Goal: Task Accomplishment & Management: Use online tool/utility

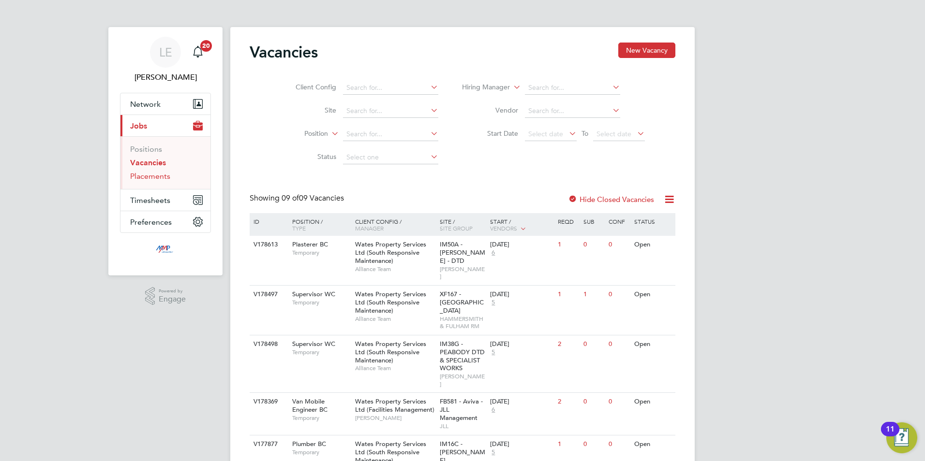
click at [154, 179] on link "Placements" at bounding box center [150, 176] width 40 height 9
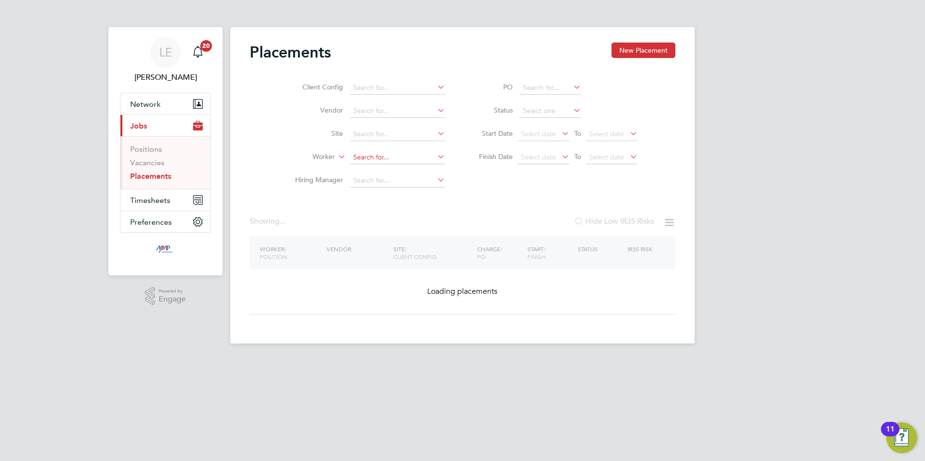
click at [380, 156] on input at bounding box center [397, 158] width 95 height 14
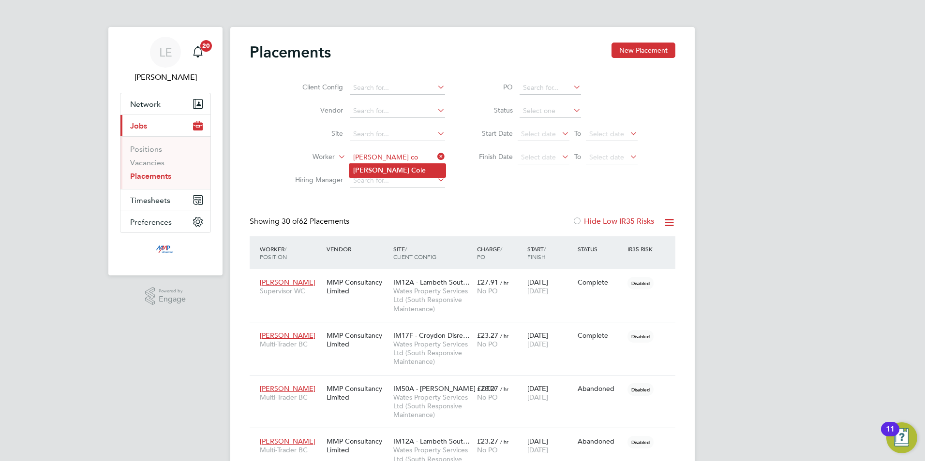
click at [365, 168] on b "[PERSON_NAME]" at bounding box center [381, 170] width 56 height 8
type input "[PERSON_NAME]"
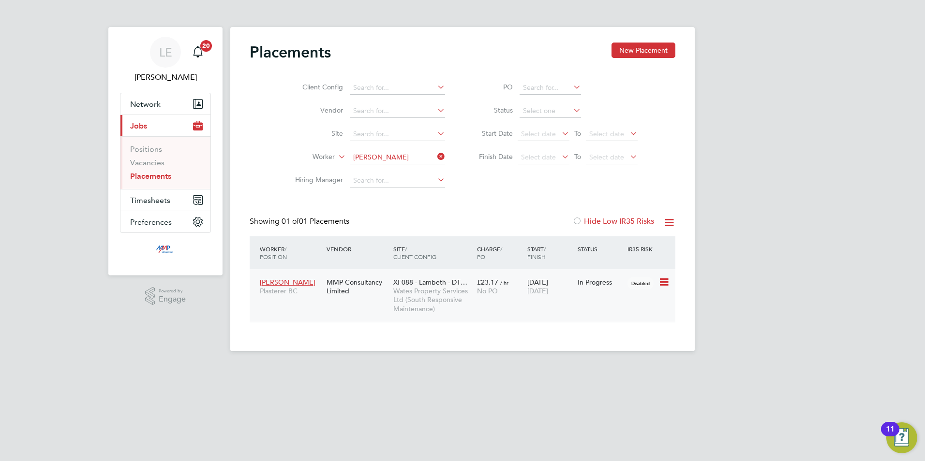
click at [431, 294] on span "Wates Property Services Ltd (South Responsive Maintenance)" at bounding box center [432, 300] width 79 height 27
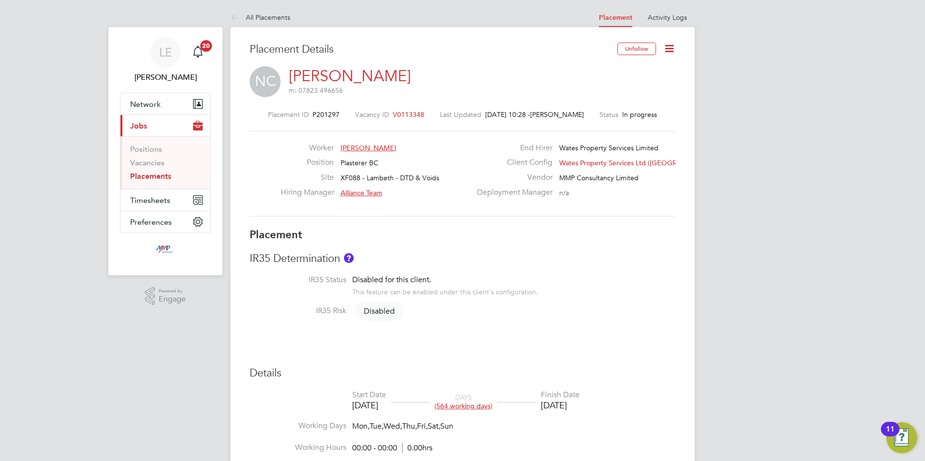
click at [158, 172] on link "Placements" at bounding box center [150, 176] width 41 height 9
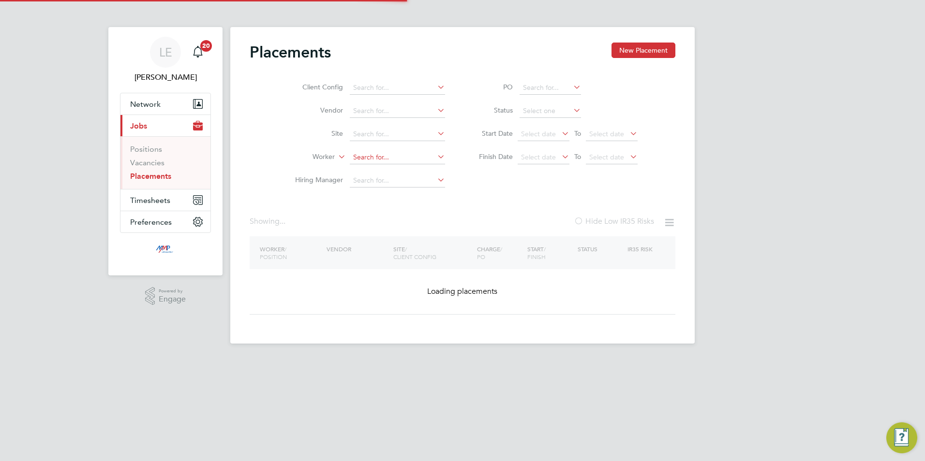
click at [390, 151] on input at bounding box center [397, 158] width 95 height 14
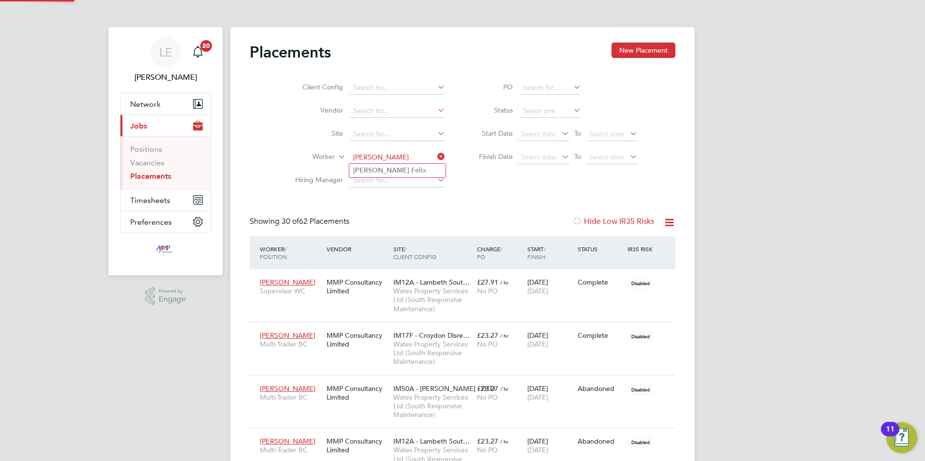
type input "neville feli"
click at [394, 163] on ul "Neville Feli x" at bounding box center [397, 170] width 97 height 14
click at [396, 166] on li "Worker" at bounding box center [366, 157] width 182 height 23
click at [396, 154] on input at bounding box center [397, 158] width 95 height 14
click at [395, 164] on li "Neville Fe lix" at bounding box center [397, 170] width 96 height 13
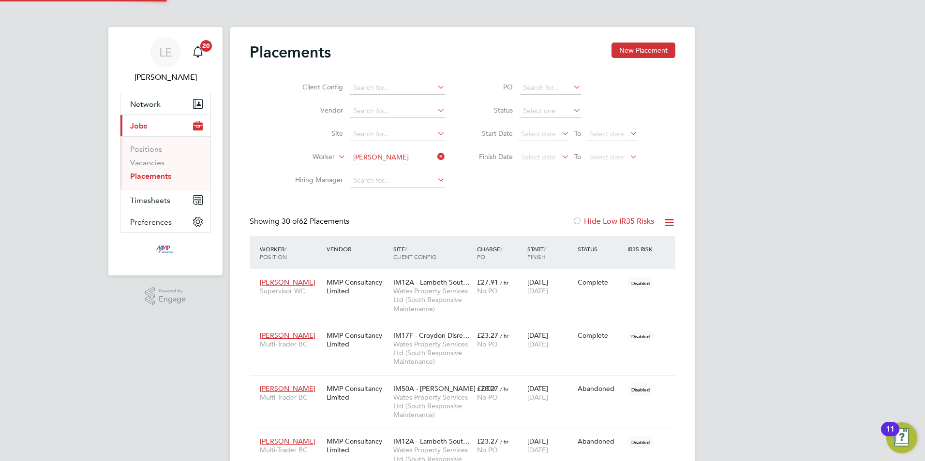
type input "Neville Felix"
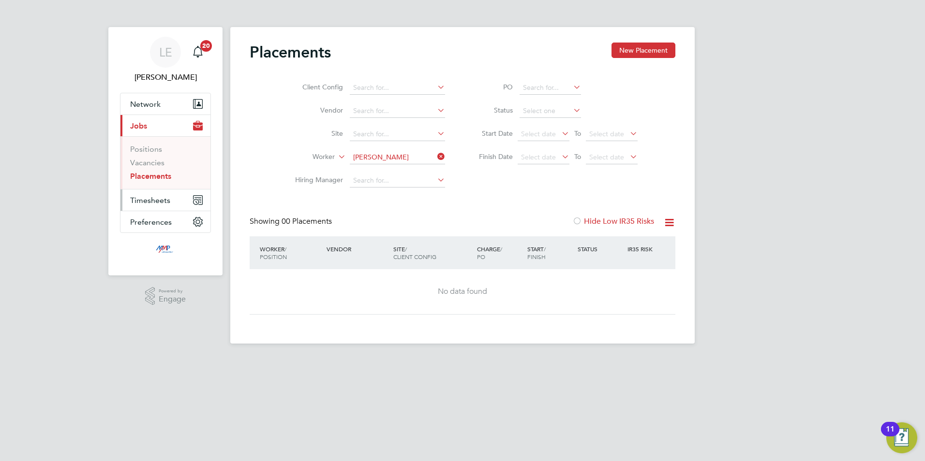
click at [153, 201] on span "Timesheets" at bounding box center [150, 200] width 40 height 9
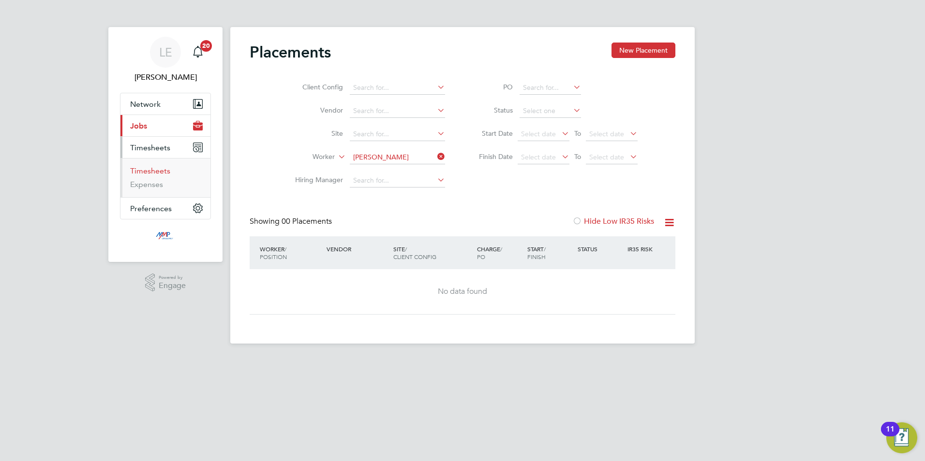
click at [147, 171] on link "Timesheets" at bounding box center [150, 170] width 40 height 9
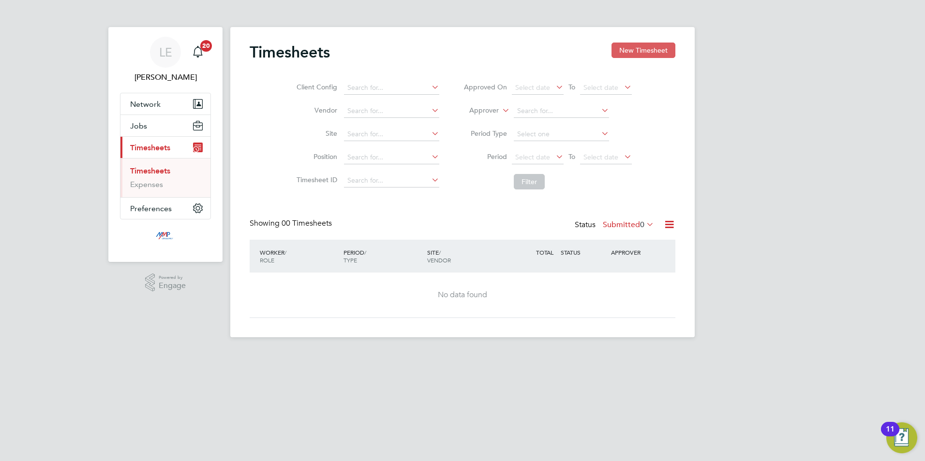
click at [631, 46] on button "New Timesheet" at bounding box center [643, 50] width 64 height 15
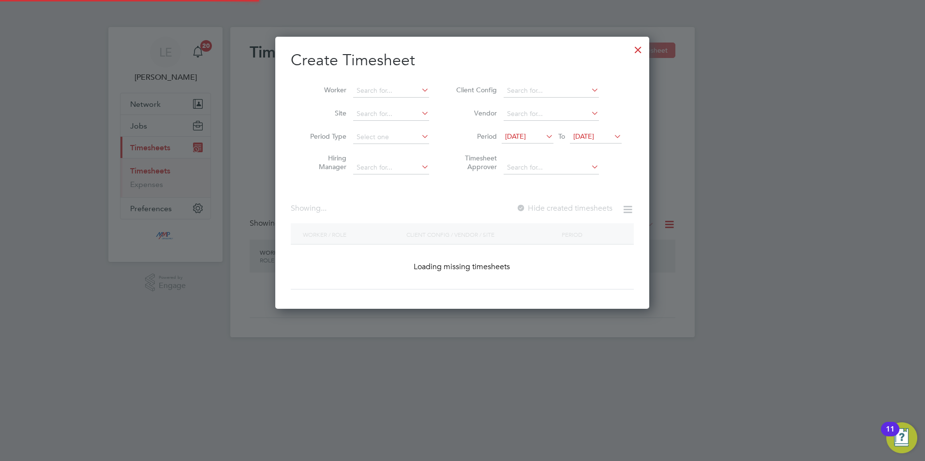
scroll to position [851, 374]
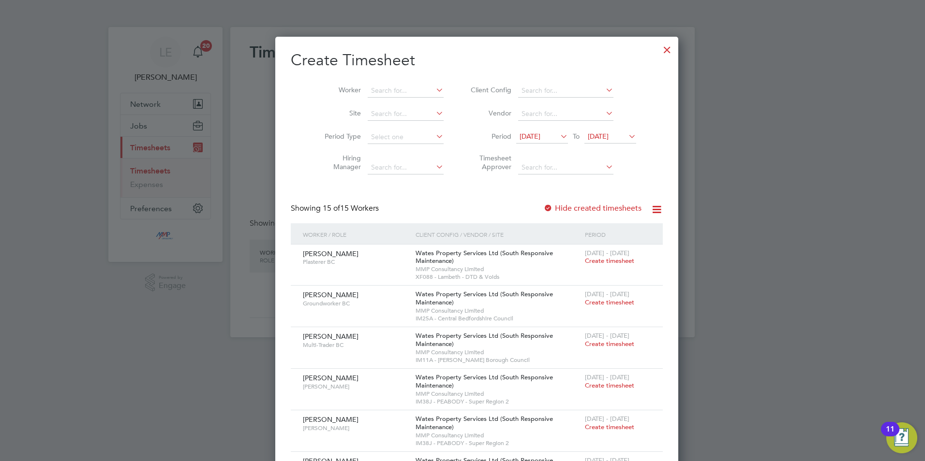
click at [527, 134] on span "12 Aug 2025" at bounding box center [529, 136] width 21 height 9
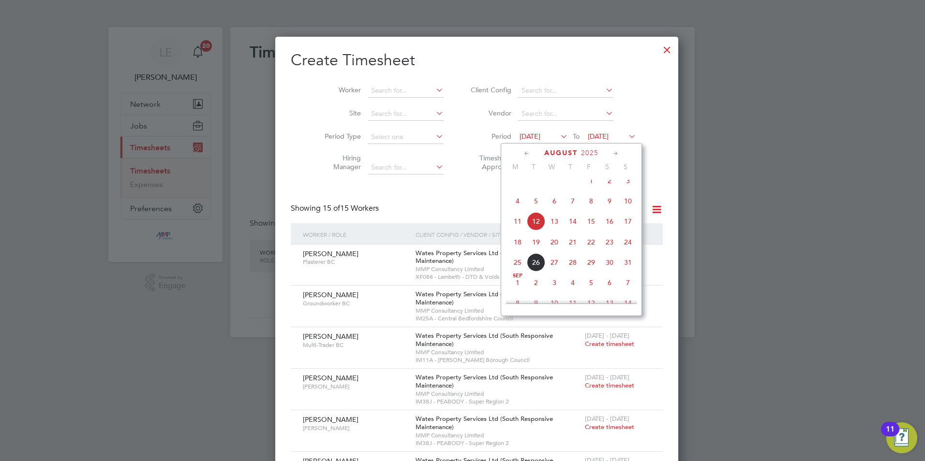
click at [608, 225] on span "16" at bounding box center [609, 221] width 18 height 18
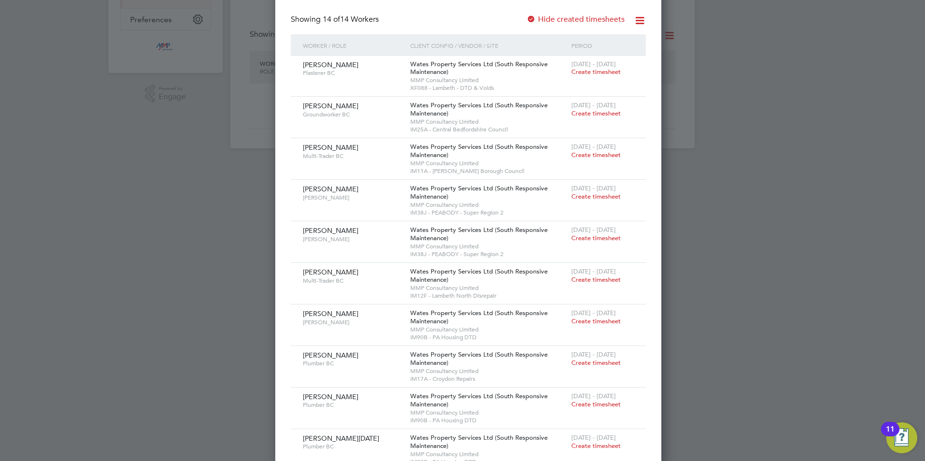
scroll to position [0, 0]
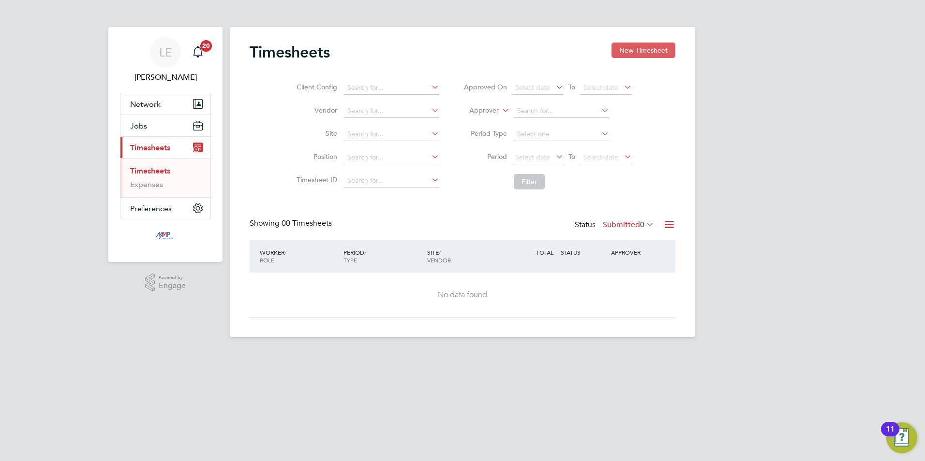
click at [622, 45] on button "New Timesheet" at bounding box center [643, 50] width 64 height 15
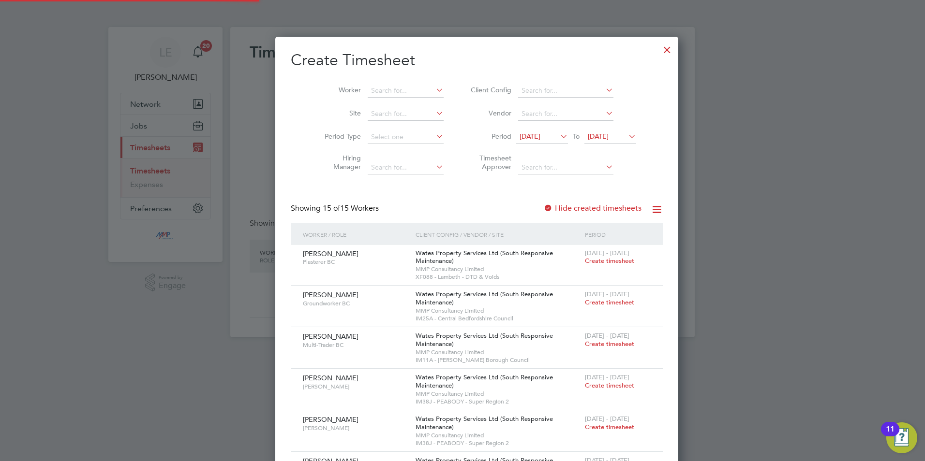
scroll to position [851, 374]
